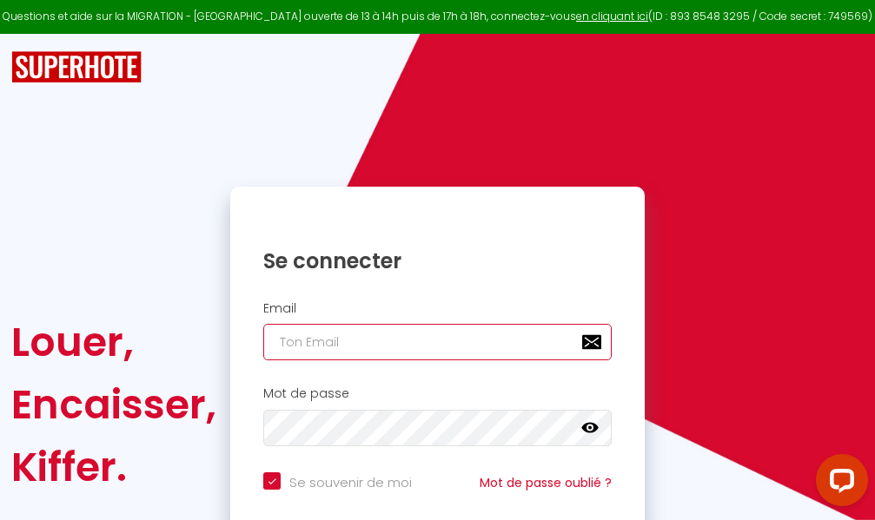
click at [461, 339] on input "email" at bounding box center [437, 342] width 348 height 36
type input "m"
checkbox input "true"
type input "ma"
checkbox input "true"
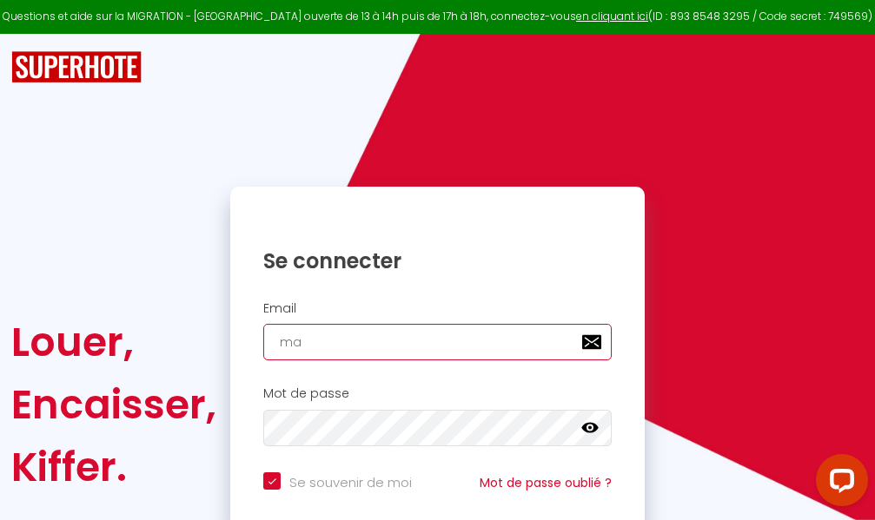
type input "mar"
checkbox input "true"
type input "marc"
checkbox input "true"
type input "marcd"
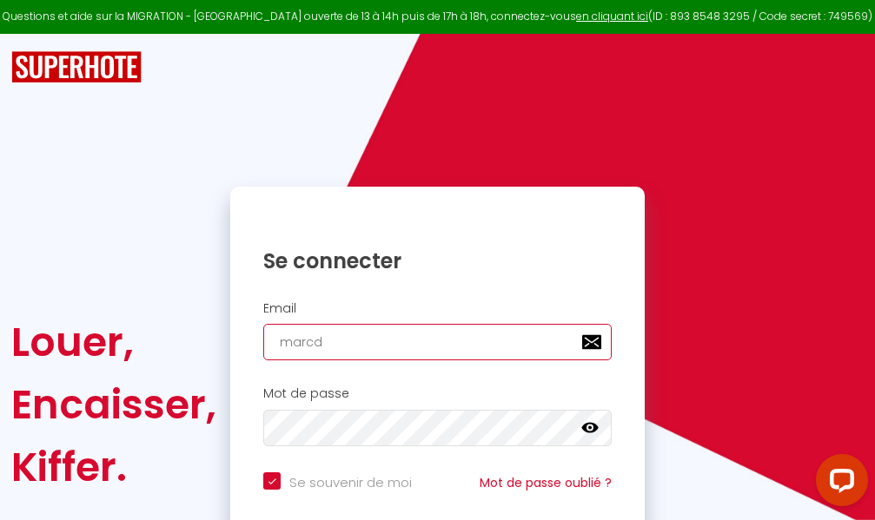
checkbox input "true"
type input "marcdp"
checkbox input "true"
type input "marcdpo"
checkbox input "true"
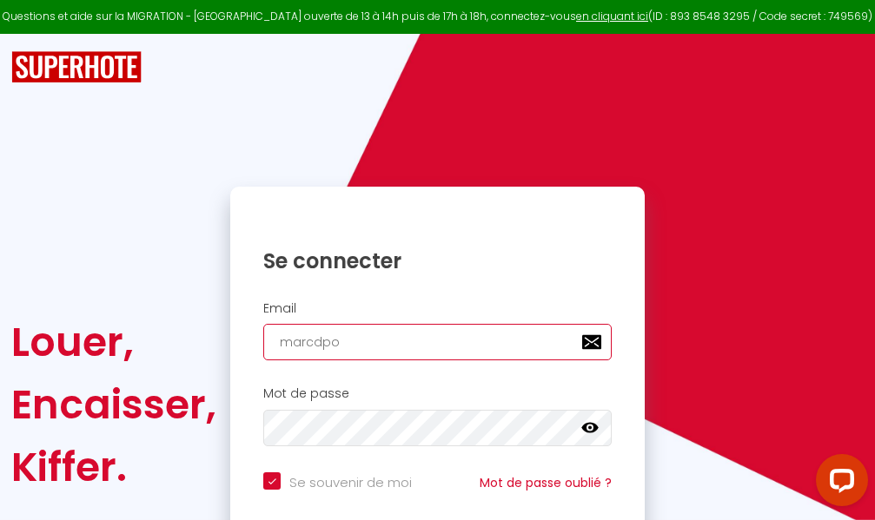
type input "marcdpoz"
checkbox input "true"
type input "marcdpoz."
checkbox input "true"
type input "marcdpoz.l"
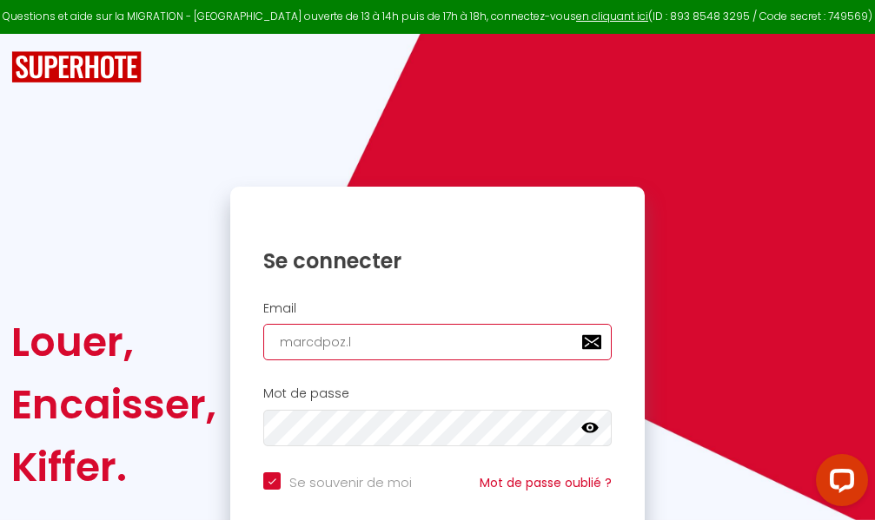
checkbox input "true"
type input "marcdpoz.lo"
checkbox input "true"
type input "marcdpoz.loc"
checkbox input "true"
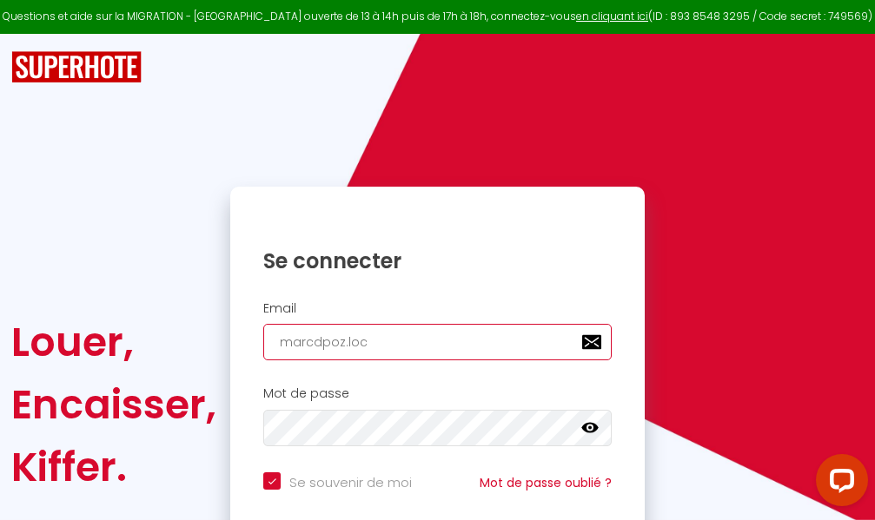
type input "marcdpoz.loca"
checkbox input "true"
type input "marcdpoz.locat"
checkbox input "true"
type input "marcdpoz.locati"
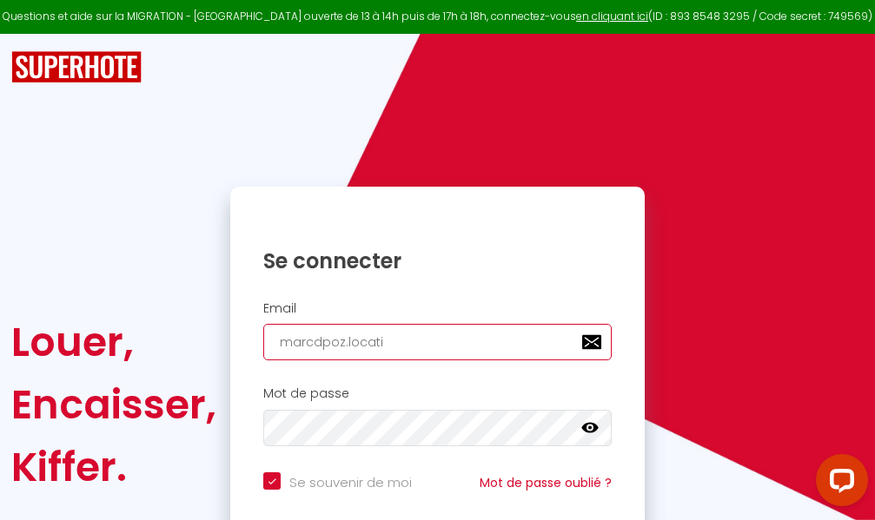
checkbox input "true"
type input "marcdpoz.locatio"
checkbox input "true"
type input "marcdpoz.location"
checkbox input "true"
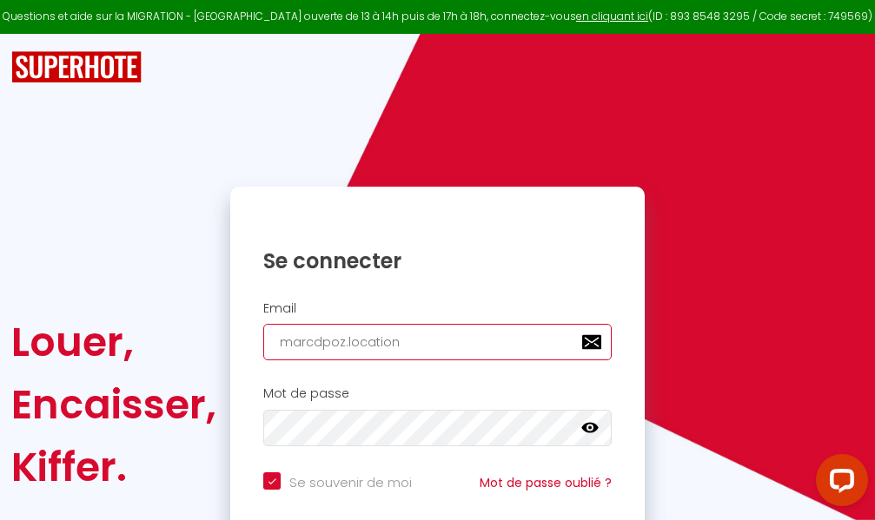
type input "marcdpoz.location@"
checkbox input "true"
type input "marcdpoz.location@g"
checkbox input "true"
type input "marcdpoz.location@gm"
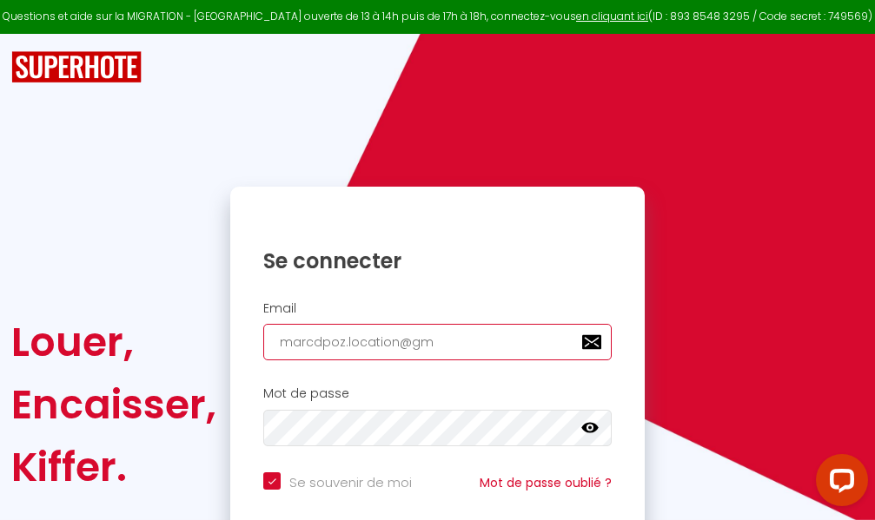
checkbox input "true"
type input "marcdpoz.location@gma"
checkbox input "true"
type input "marcdpoz.location@gmai"
checkbox input "true"
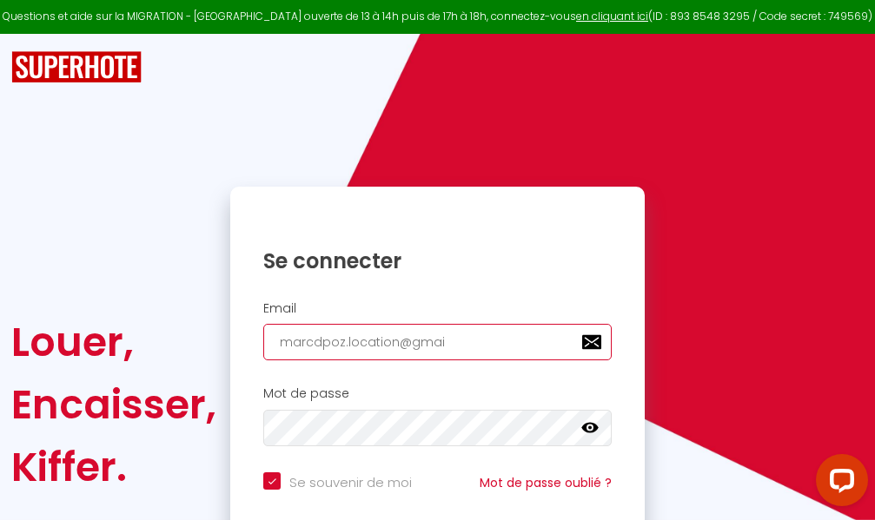
type input "[EMAIL_ADDRESS]"
checkbox input "true"
type input "[EMAIL_ADDRESS]."
checkbox input "true"
type input "marcdpoz.location@gmail.c"
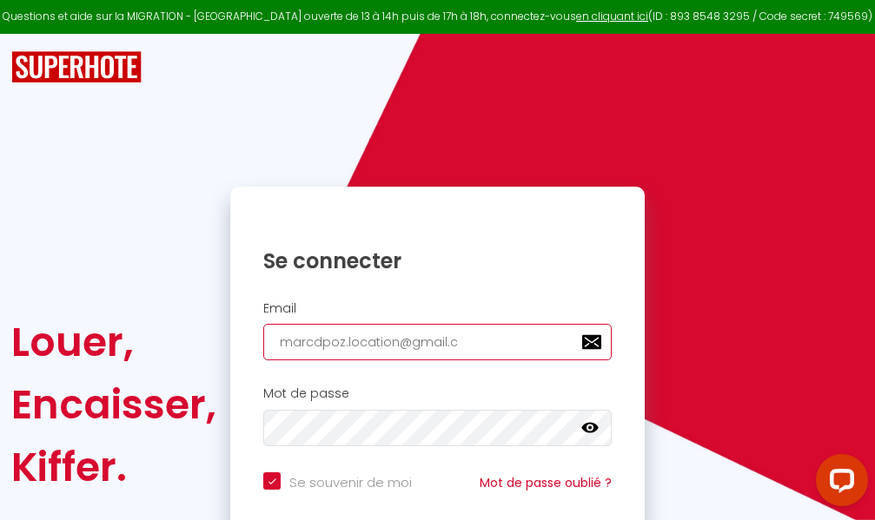
checkbox input "true"
type input "[EMAIL_ADDRESS][DOMAIN_NAME]"
checkbox input "true"
type input "[EMAIL_ADDRESS][DOMAIN_NAME]"
checkbox input "true"
